Goal: Task Accomplishment & Management: Manage account settings

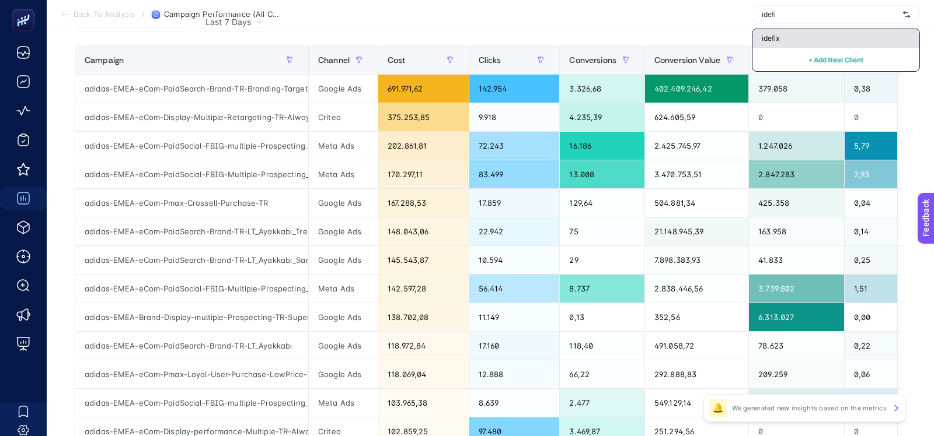
type input "idefi"
click at [763, 37] on span "idefix" at bounding box center [771, 38] width 18 height 9
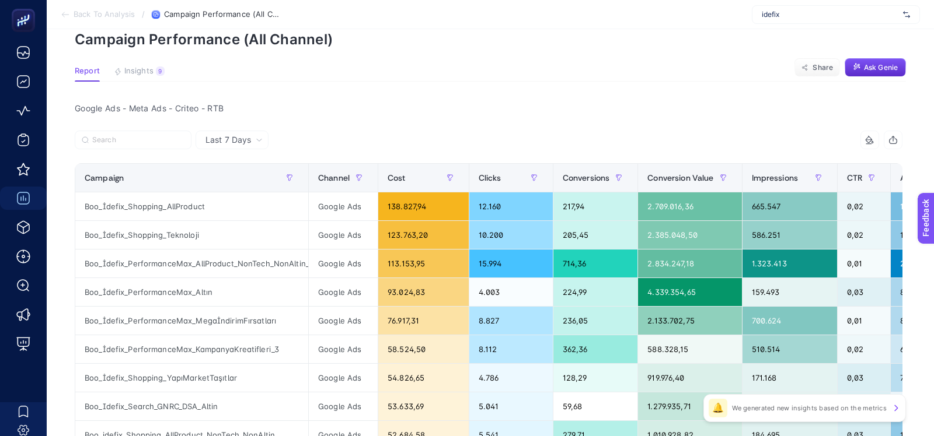
scroll to position [49, 0]
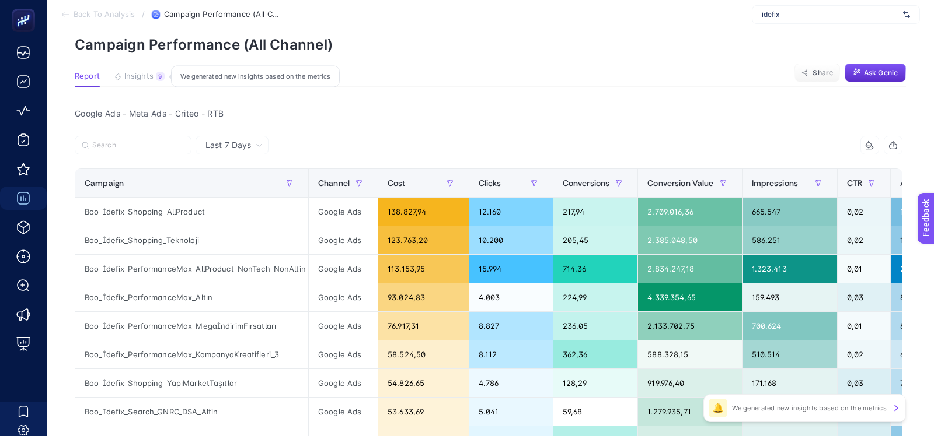
click at [144, 82] on button "Insights 9 We generated new insights based on the metrics" at bounding box center [139, 79] width 51 height 15
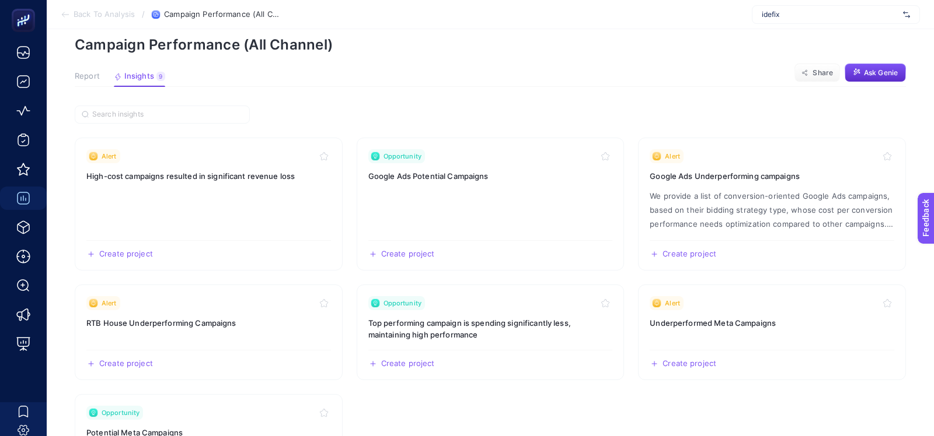
click at [76, 77] on span "Report" at bounding box center [87, 76] width 25 height 9
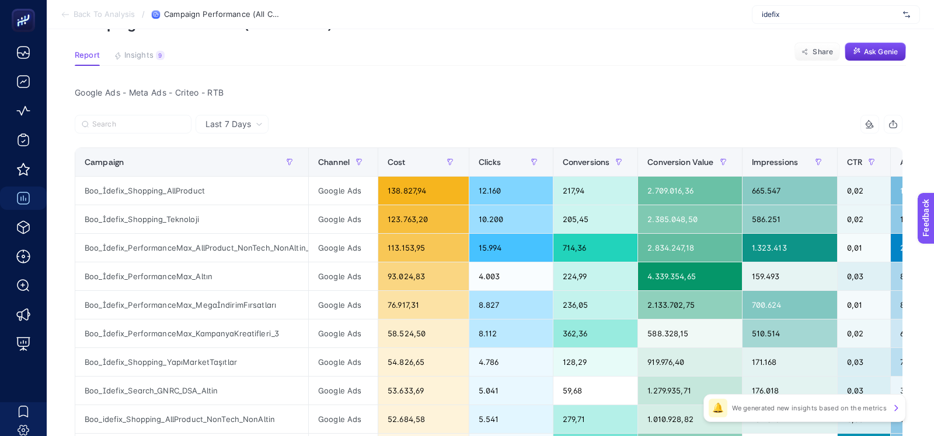
scroll to position [0, 0]
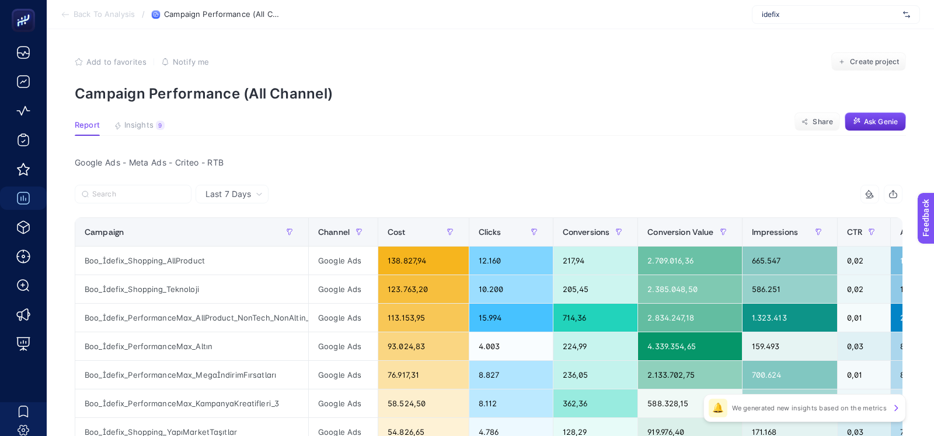
click at [791, 7] on div "idefix" at bounding box center [836, 14] width 168 height 19
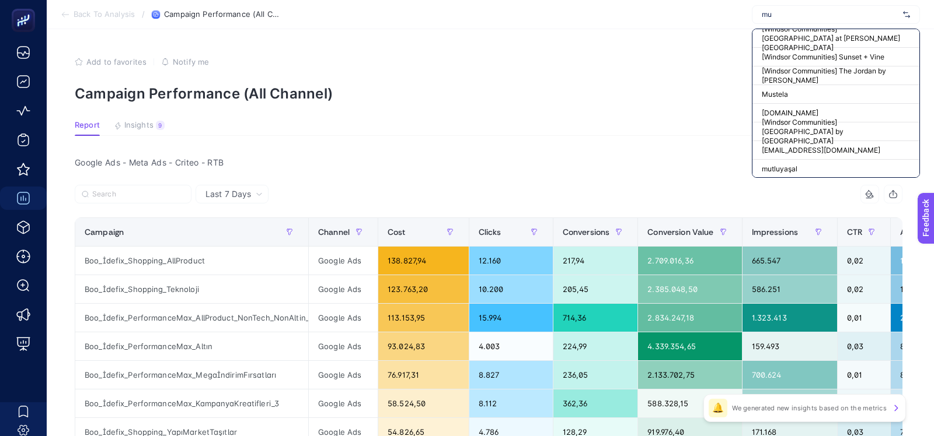
type input "m"
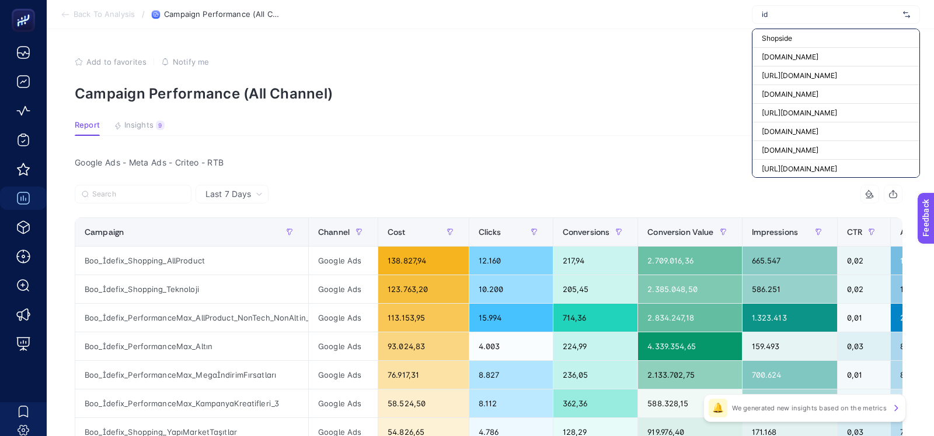
type input "i"
click at [709, 70] on div "Add to favorites false Notify me Create project" at bounding box center [490, 62] width 831 height 19
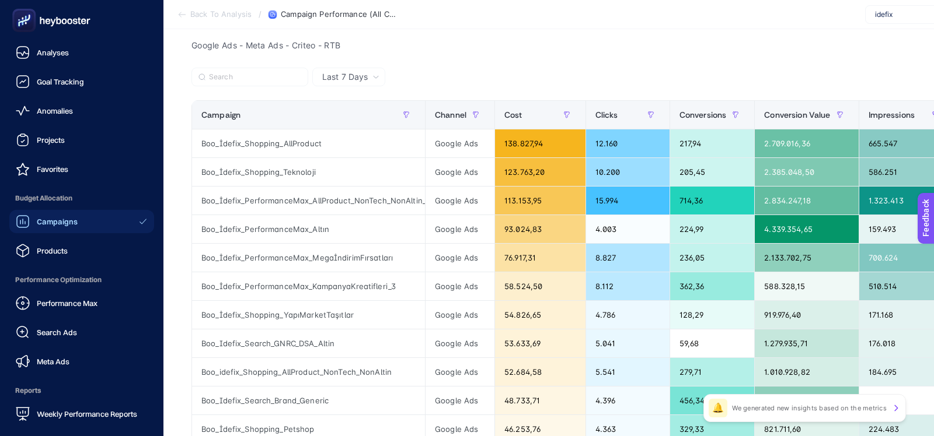
scroll to position [102, 0]
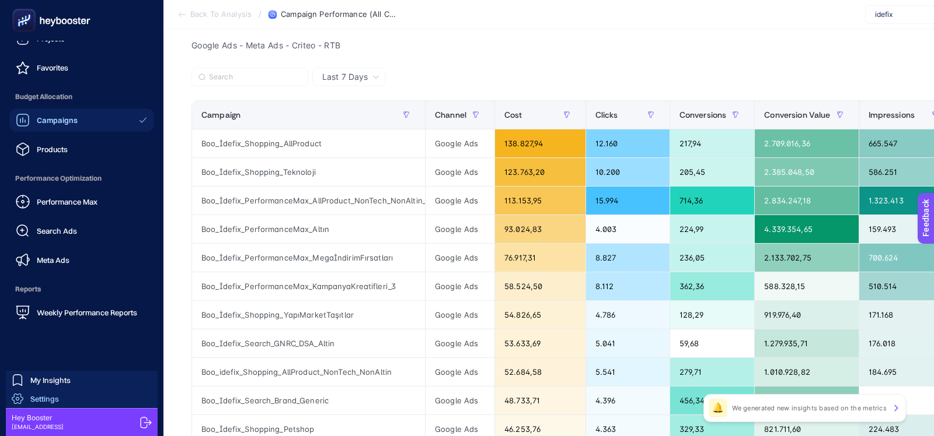
click at [41, 397] on span "Settings" at bounding box center [44, 398] width 29 height 9
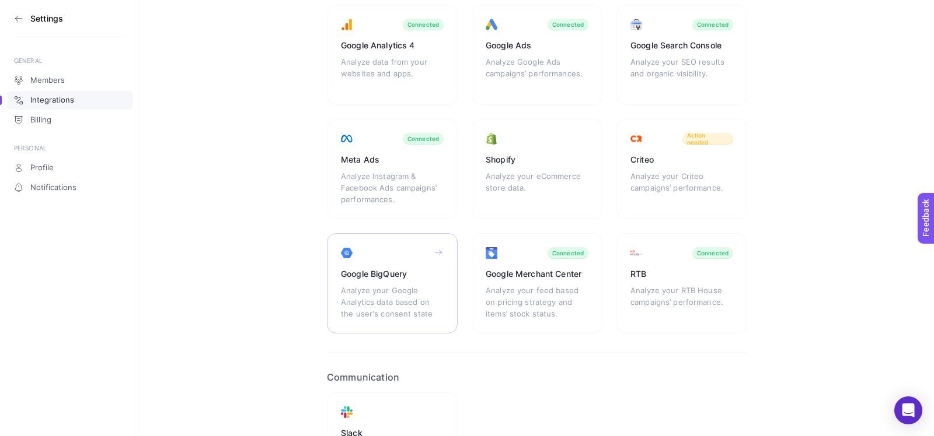
scroll to position [229, 0]
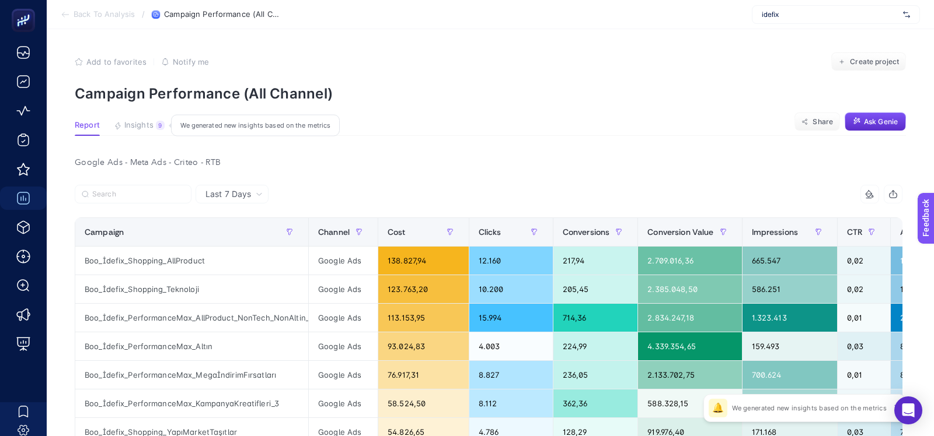
click at [140, 126] on span "Insights" at bounding box center [138, 125] width 29 height 9
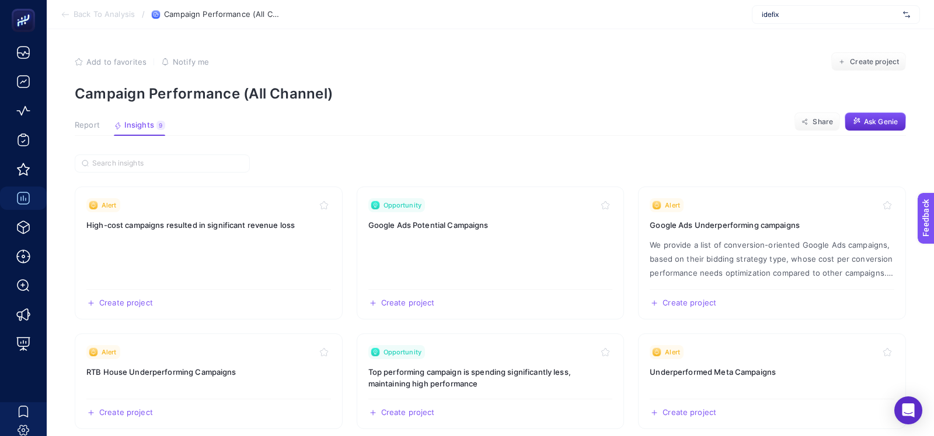
click at [89, 123] on span "Report" at bounding box center [87, 125] width 25 height 9
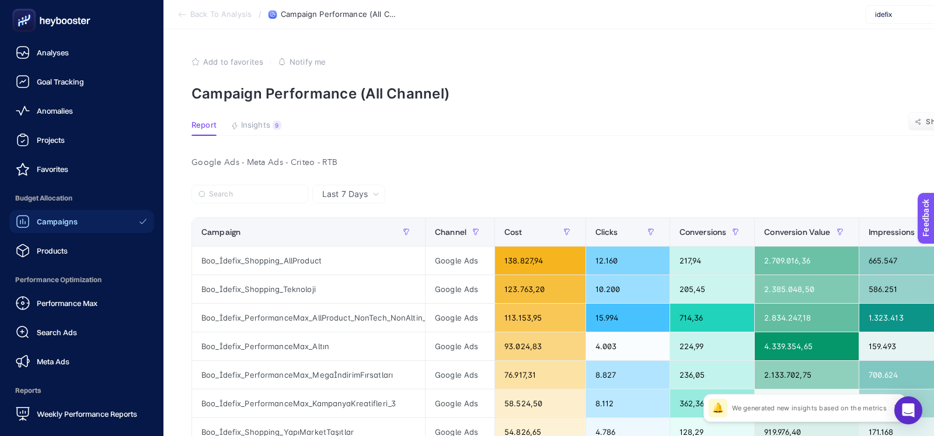
scroll to position [102, 0]
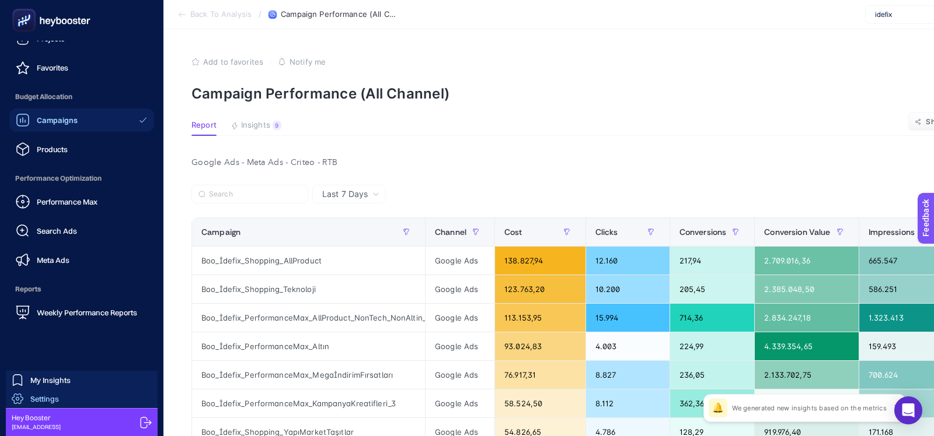
click at [76, 400] on link "Settings" at bounding box center [82, 399] width 152 height 19
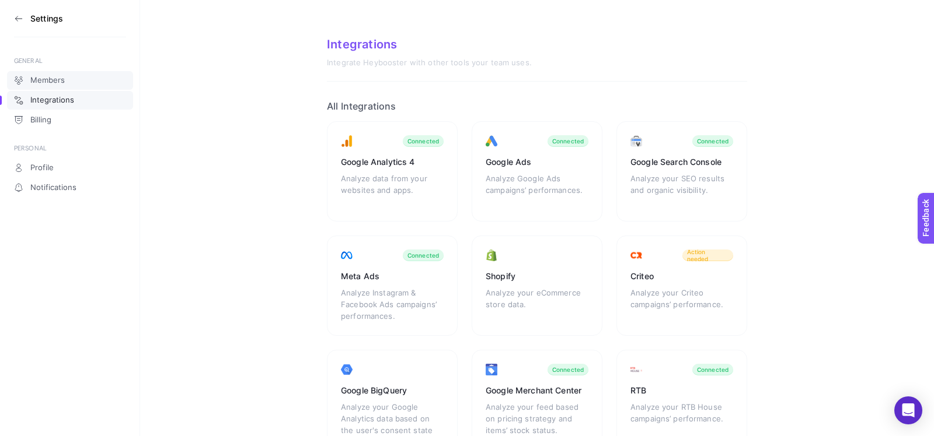
click at [37, 76] on span "Members" at bounding box center [47, 80] width 34 height 9
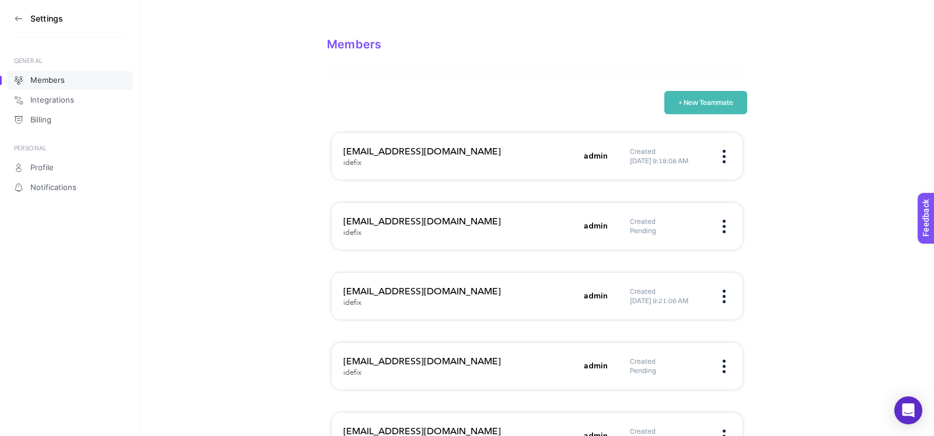
click at [723, 225] on img at bounding box center [723, 226] width 3 height 13
click at [670, 263] on span "Remove" at bounding box center [670, 263] width 70 height 26
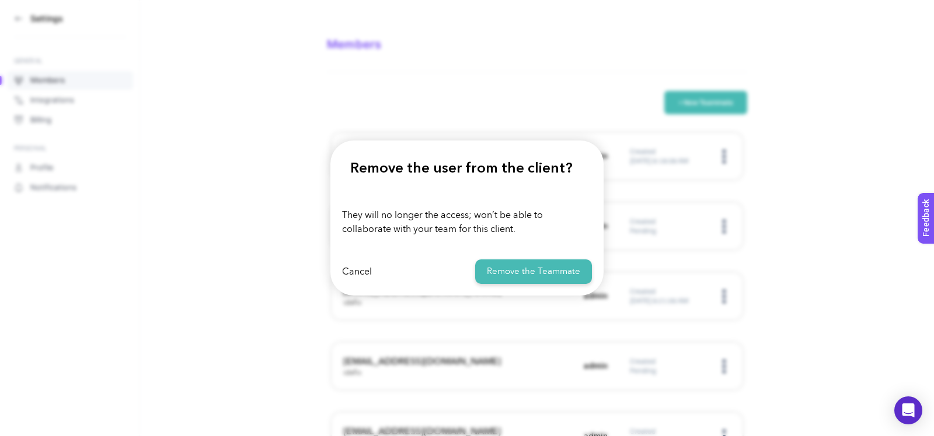
click at [567, 266] on button "Remove the Teammate" at bounding box center [533, 272] width 117 height 25
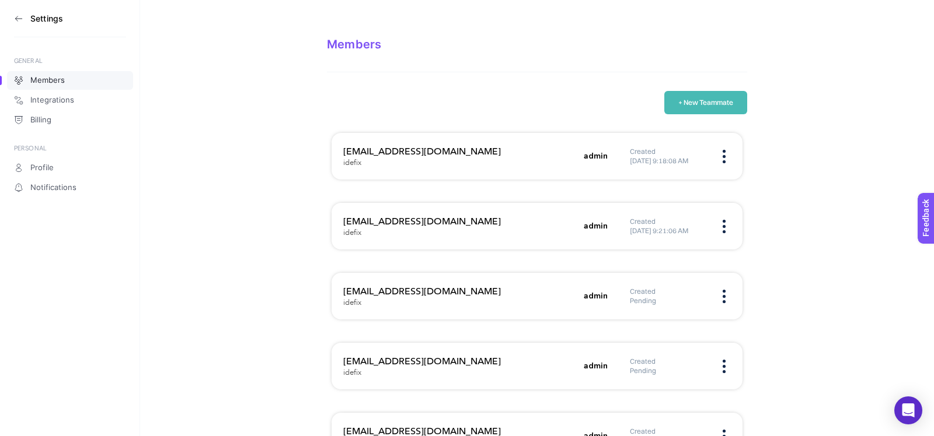
click at [725, 228] on img at bounding box center [723, 226] width 3 height 13
click at [686, 267] on span "Remove" at bounding box center [670, 263] width 70 height 26
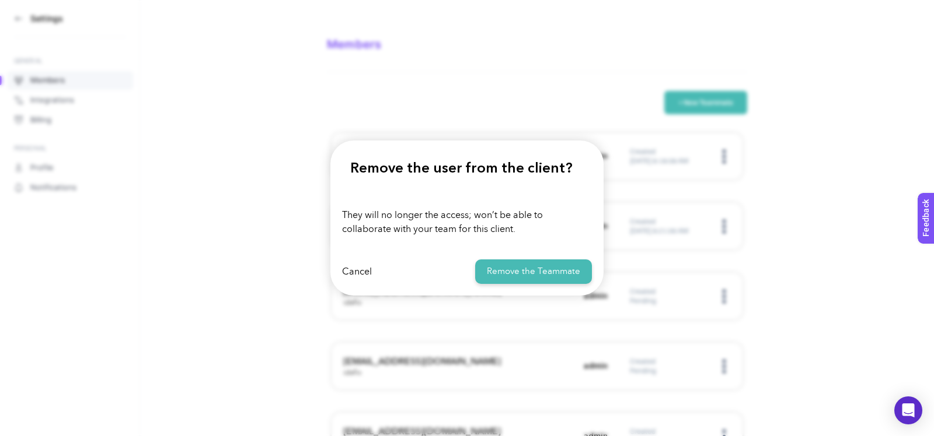
click at [564, 273] on button "Remove the Teammate" at bounding box center [533, 272] width 117 height 25
